Goal: Transaction & Acquisition: Book appointment/travel/reservation

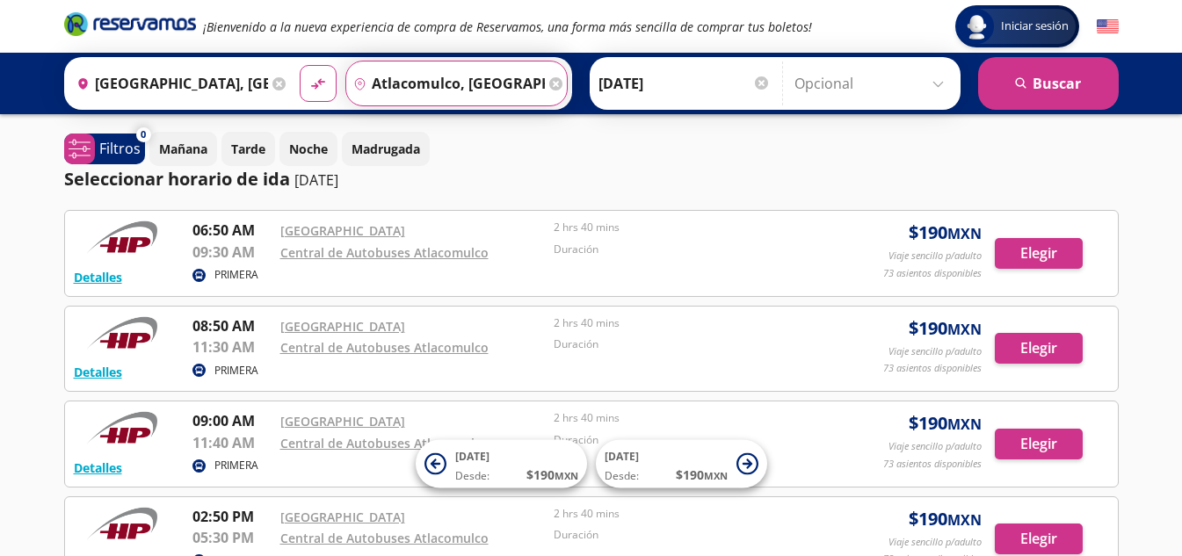
click at [401, 85] on input "Atlacomulco, México" at bounding box center [445, 84] width 199 height 44
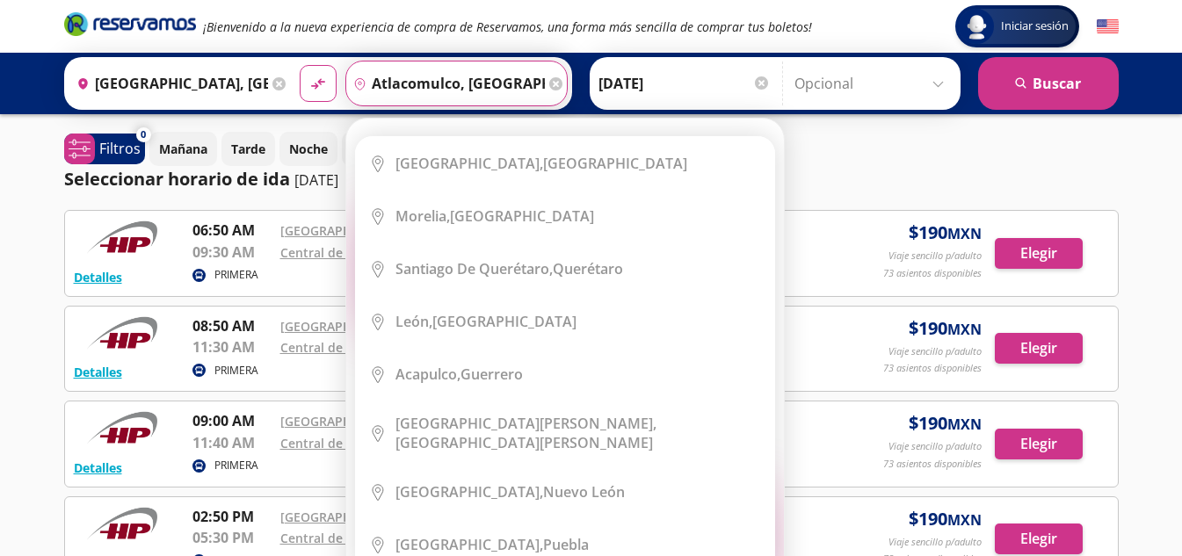
click at [551, 88] on icon at bounding box center [555, 83] width 13 height 13
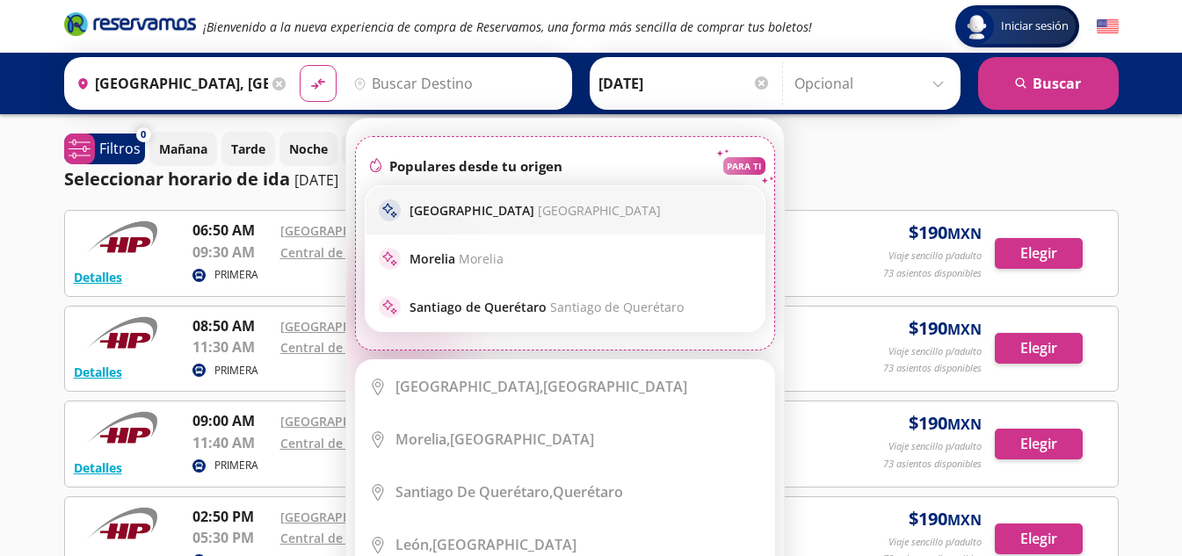
click at [574, 226] on div "sparkle Guadalajara Guadalajara" at bounding box center [565, 210] width 399 height 48
type input "Guadalajara, Jalisco"
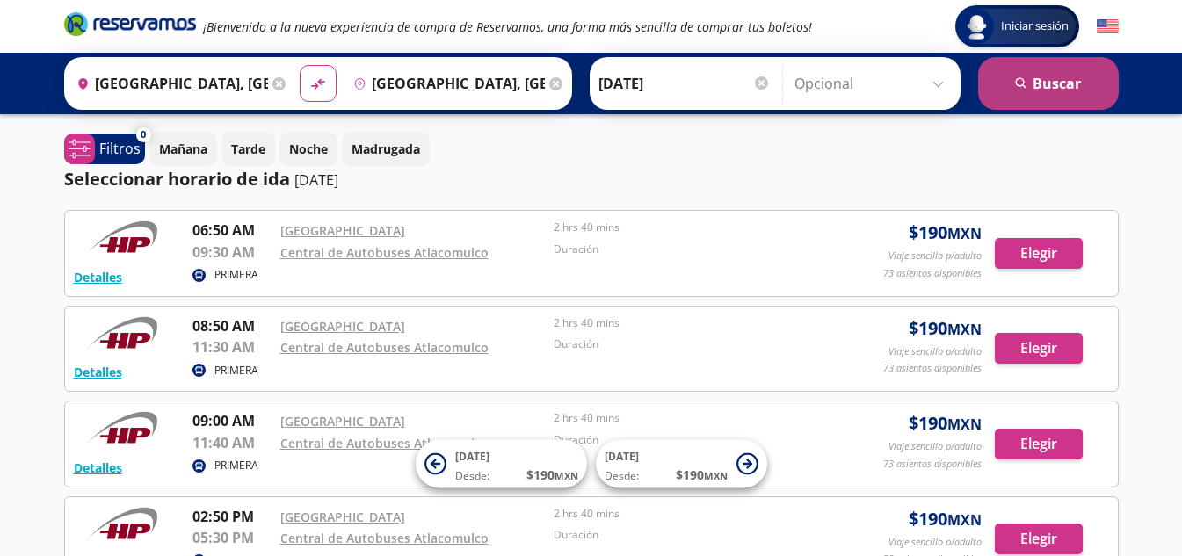
click at [1015, 91] on button "search Buscar" at bounding box center [1048, 83] width 141 height 53
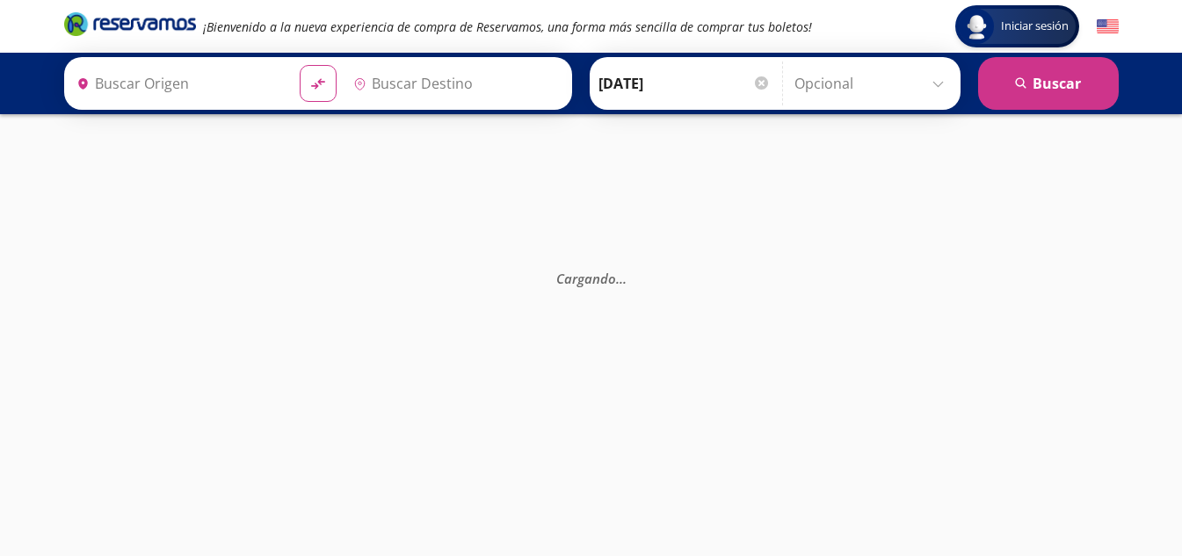
type input "[GEOGRAPHIC_DATA], [GEOGRAPHIC_DATA]"
type input "Guadalajara, Jalisco"
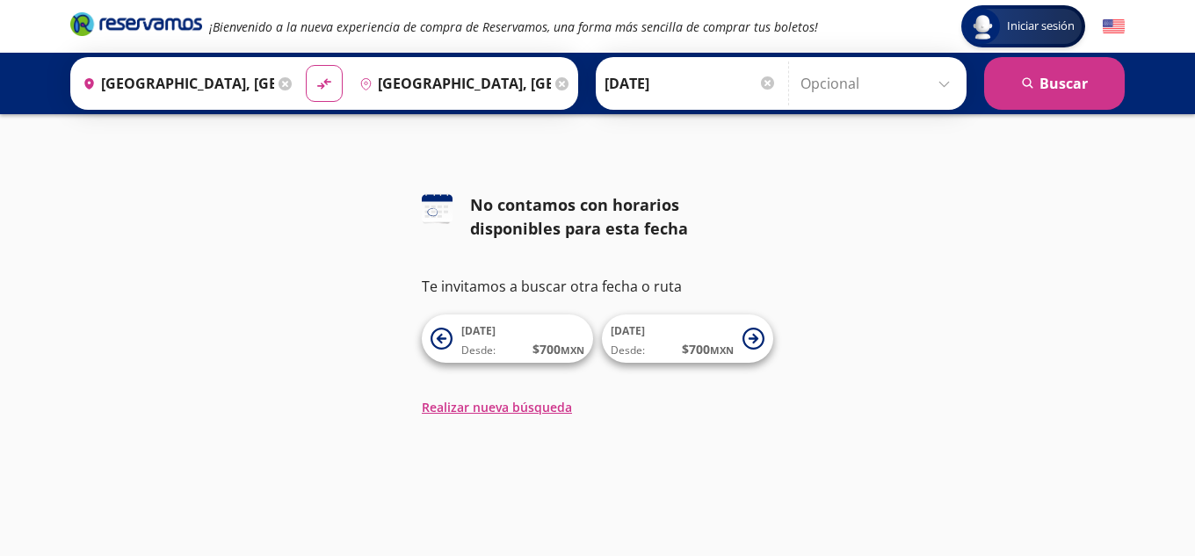
click at [555, 81] on icon at bounding box center [561, 83] width 13 height 13
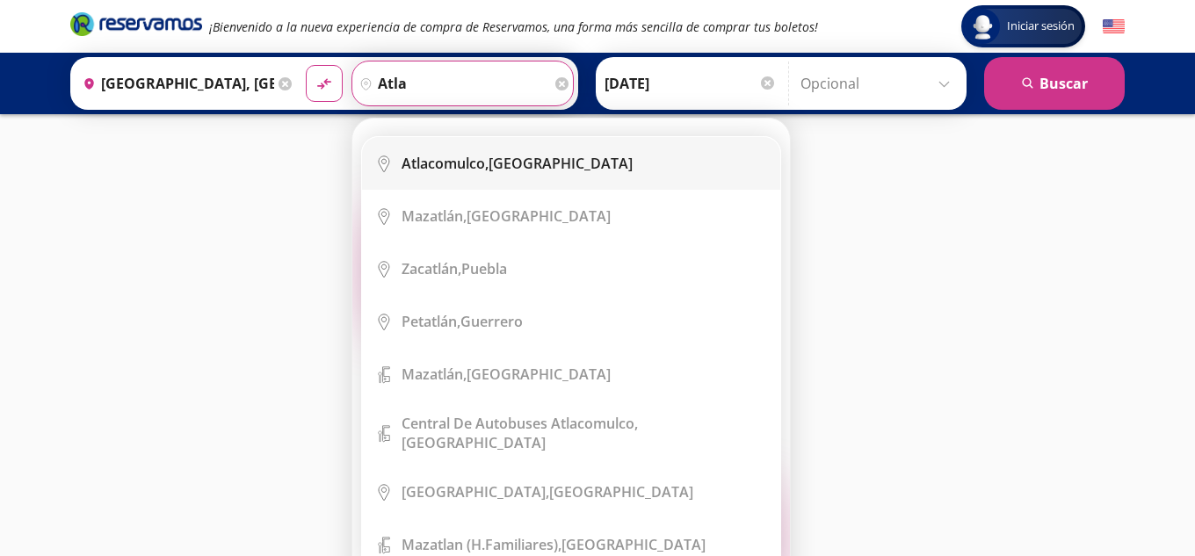
click at [517, 173] on li "City Icon Atlacomulco, México" at bounding box center [571, 163] width 418 height 53
type input "Atlacomulco, México"
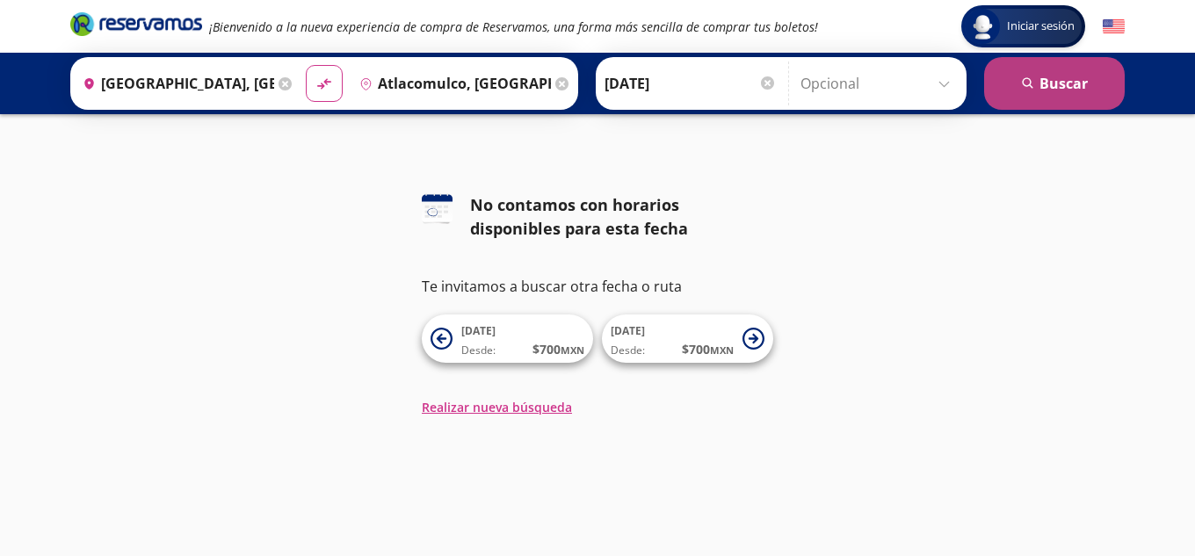
click at [1028, 84] on icon "search" at bounding box center [1028, 83] width 13 height 13
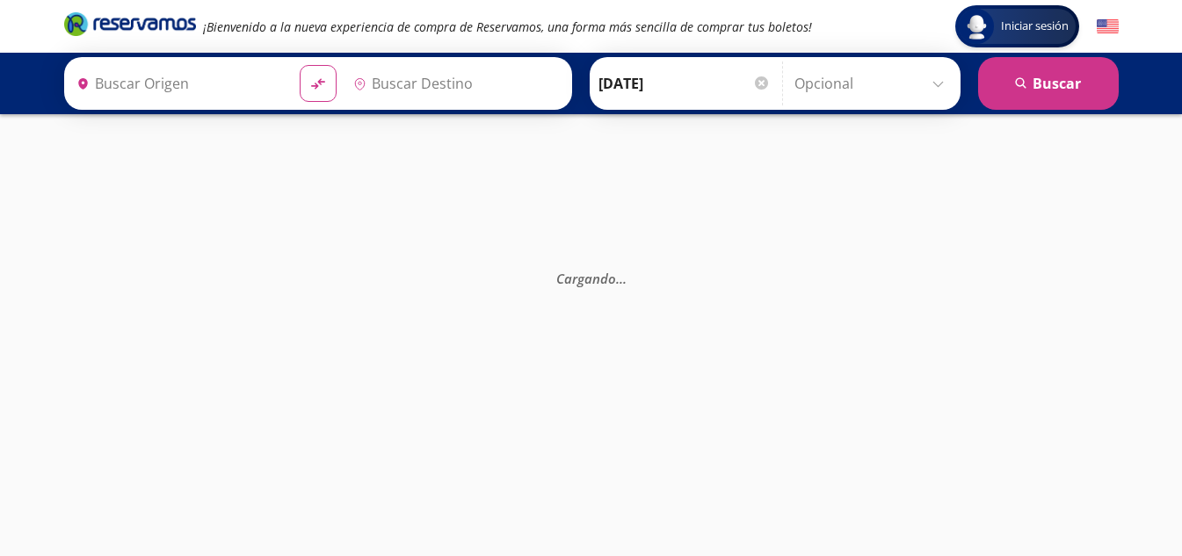
type input "Atlacomulco, México"
type input "[GEOGRAPHIC_DATA], [GEOGRAPHIC_DATA]"
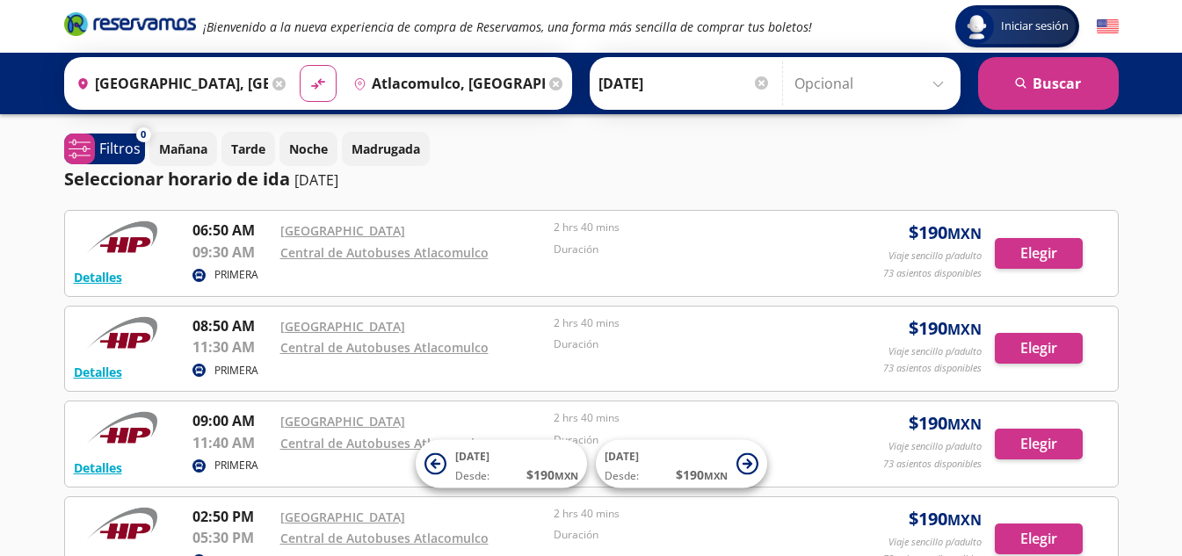
click at [701, 89] on input "[DATE]" at bounding box center [684, 84] width 172 height 44
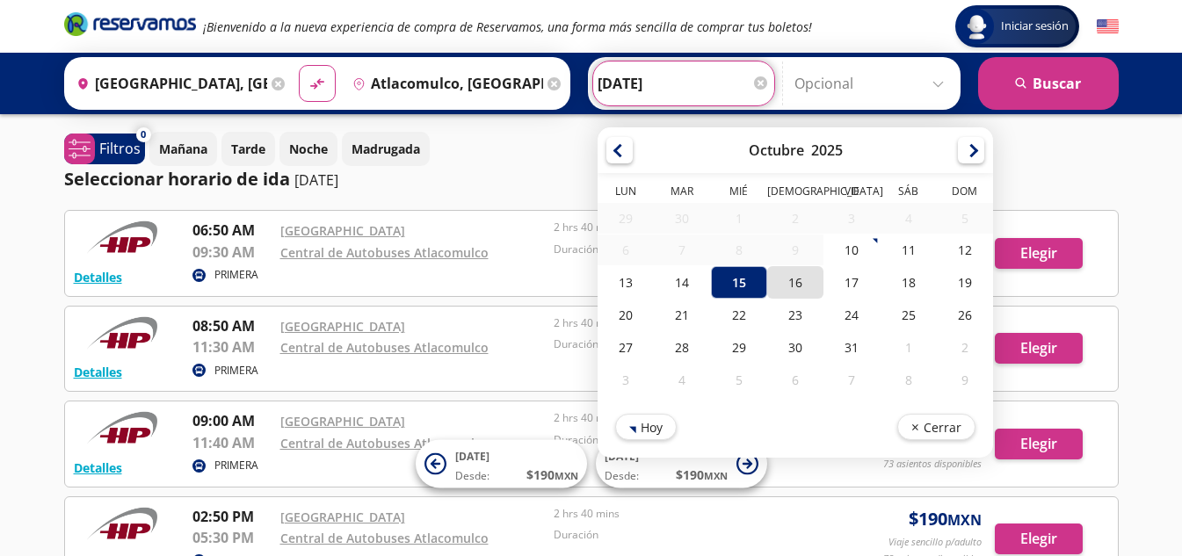
click at [783, 288] on div "16" at bounding box center [794, 282] width 56 height 33
type input "16-Oct-25"
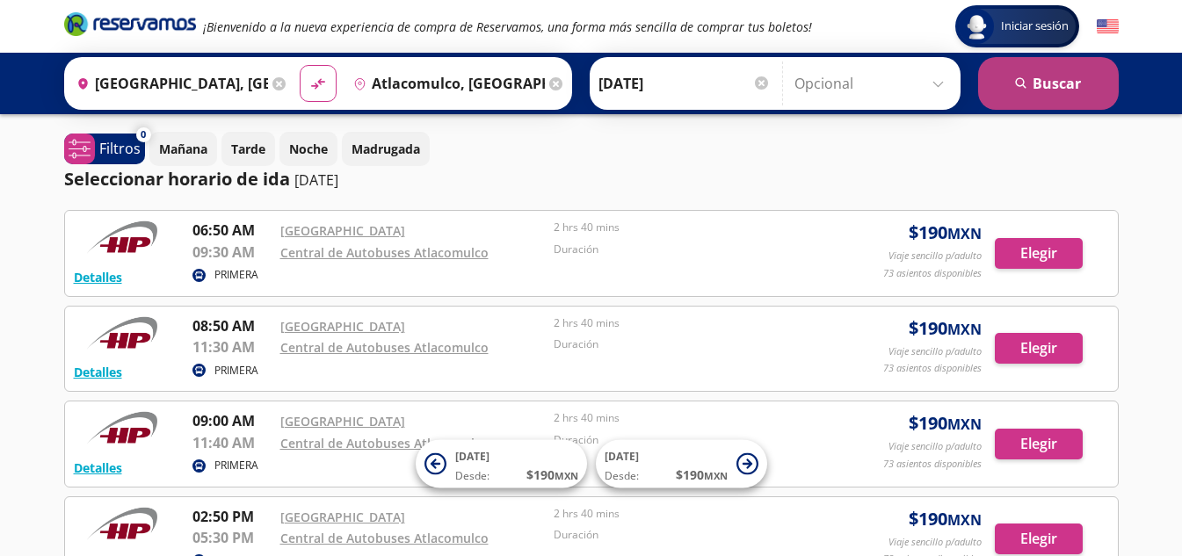
click at [1064, 98] on button "search Buscar" at bounding box center [1048, 83] width 141 height 53
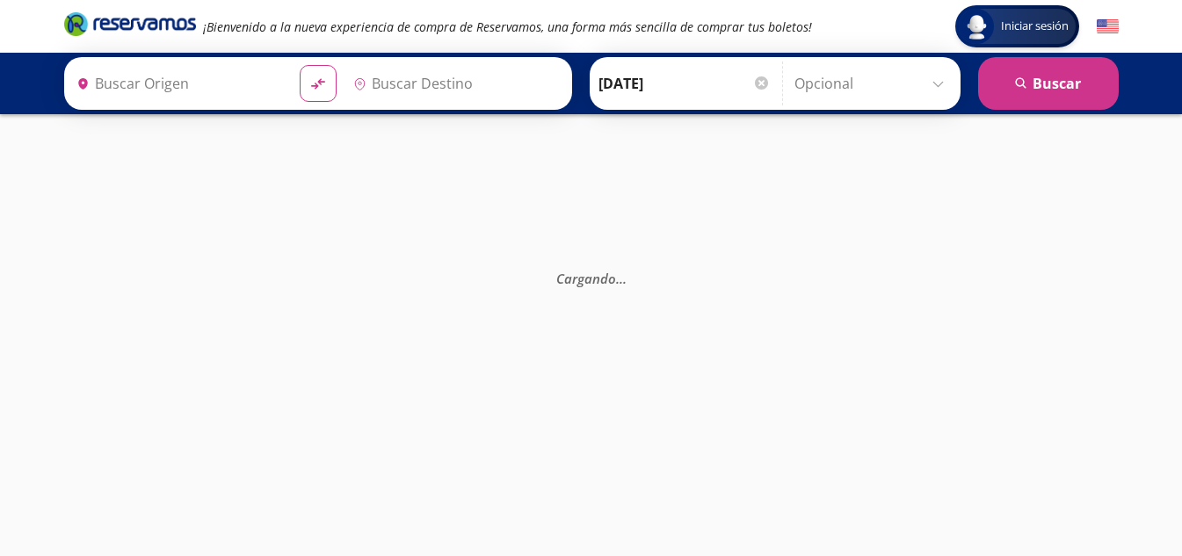
type input "[GEOGRAPHIC_DATA], [GEOGRAPHIC_DATA]"
type input "Atlacomulco, México"
type input "[GEOGRAPHIC_DATA], [GEOGRAPHIC_DATA]"
type input "Guadalajara, Jalisco"
type input "Atlacomulco, México"
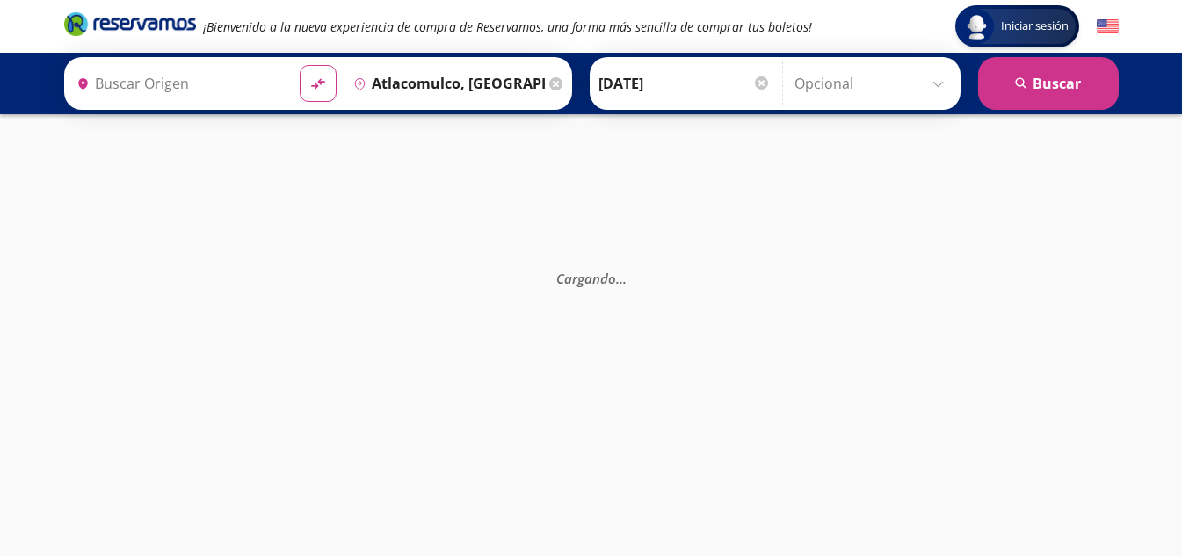
type input "[GEOGRAPHIC_DATA], [GEOGRAPHIC_DATA]"
